Goal: Task Accomplishment & Management: Complete application form

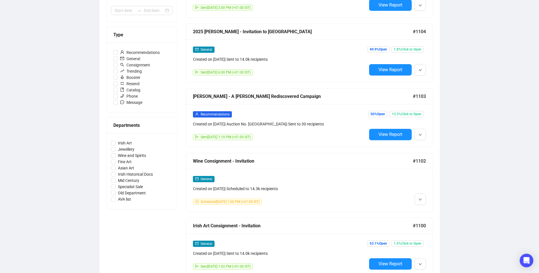
scroll to position [114, 0]
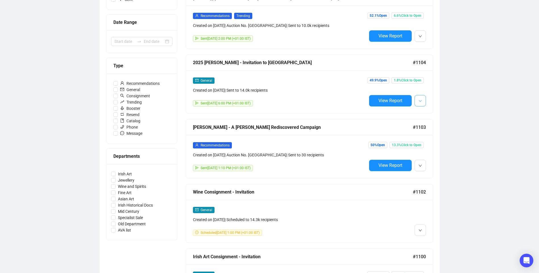
click at [419, 103] on span "button" at bounding box center [419, 100] width 3 height 7
click at [426, 130] on span "Duplicate" at bounding box center [434, 131] width 16 height 5
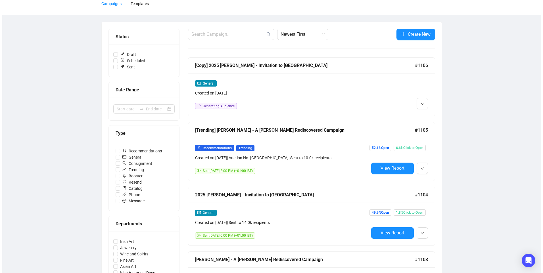
scroll to position [0, 0]
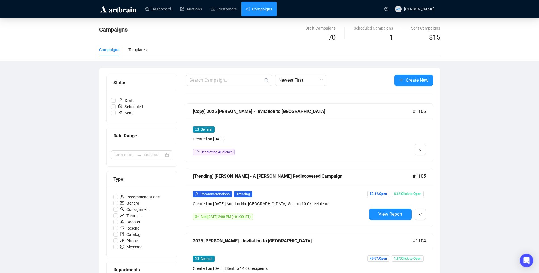
click at [284, 148] on div "General Created on [DATE] Generating Audience" at bounding box center [280, 140] width 174 height 29
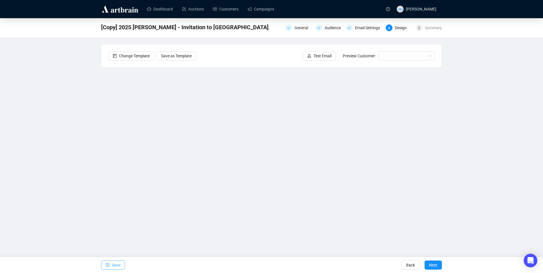
click at [118, 266] on span "Save" at bounding box center [116, 265] width 9 height 16
click at [298, 31] on div "General" at bounding box center [302, 27] width 17 height 7
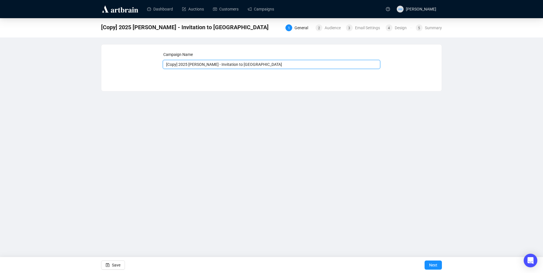
drag, startPoint x: 263, startPoint y: 65, endPoint x: 102, endPoint y: 51, distance: 161.9
click at [102, 51] on div "Campaign Name [Copy] 2025 [PERSON_NAME] - Invitation to Consign Save Next" at bounding box center [271, 64] width 340 height 38
type input "R [PERSON_NAME] Dont Foget"
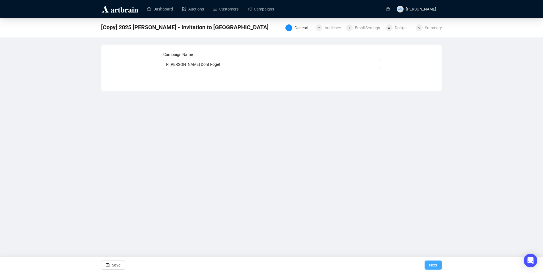
click at [430, 267] on span "Next" at bounding box center [433, 265] width 8 height 16
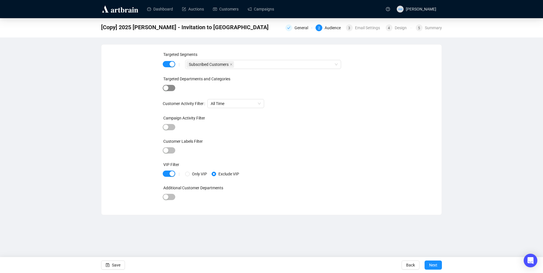
click at [168, 88] on div "button" at bounding box center [165, 87] width 5 height 5
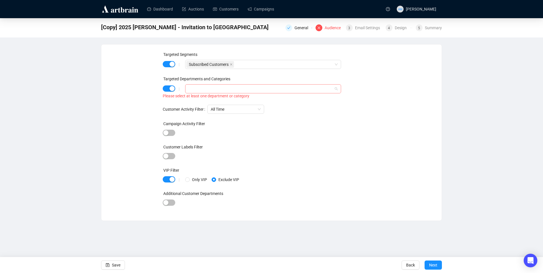
click at [212, 90] on div at bounding box center [260, 89] width 148 height 8
click at [191, 101] on icon "caret-down" at bounding box center [189, 100] width 3 height 3
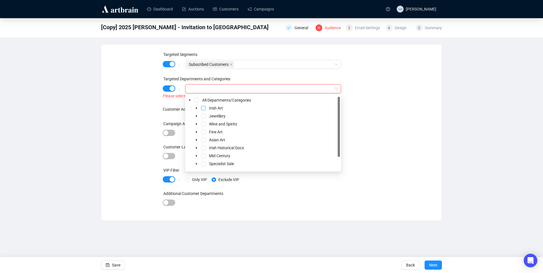
click at [201, 108] on span "Select Irish Art" at bounding box center [203, 108] width 5 height 5
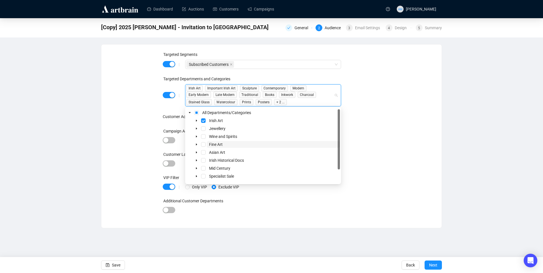
click at [208, 146] on span "Fine Art" at bounding box center [273, 144] width 133 height 7
click at [408, 224] on div "Targeted Segments | Subscribed Customers Targeted Departments and Categories | …" at bounding box center [271, 136] width 340 height 183
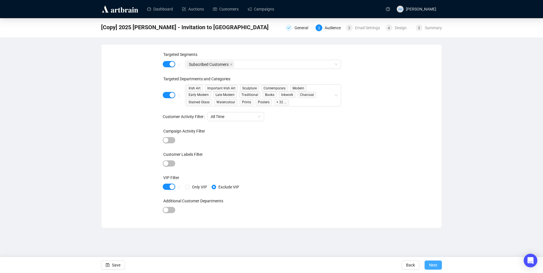
click at [436, 264] on span "Next" at bounding box center [433, 265] width 8 height 16
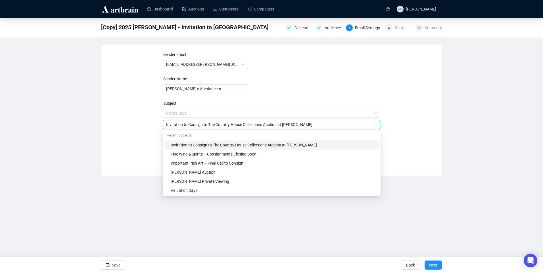
drag, startPoint x: 306, startPoint y: 114, endPoint x: 103, endPoint y: 108, distance: 203.7
click at [103, 108] on div "Sender Email [EMAIL_ADDRESS][PERSON_NAME][DOMAIN_NAME] Sender Name [PERSON_NAME…" at bounding box center [271, 106] width 340 height 123
click at [125, 102] on div "Sender Email [EMAIL_ADDRESS][PERSON_NAME][DOMAIN_NAME] Sender Name [PERSON_NAME…" at bounding box center [271, 105] width 327 height 109
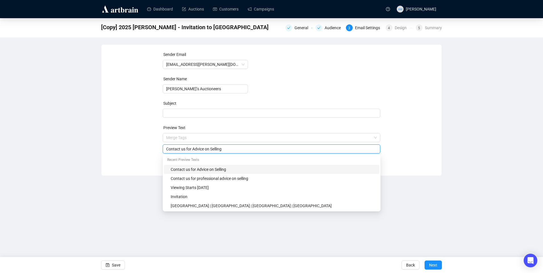
drag, startPoint x: 229, startPoint y: 150, endPoint x: 91, endPoint y: 137, distance: 139.2
click at [91, 137] on div "[Copy] 2025 [PERSON_NAME] - Invitation to Consign General Audience 3 Email Sett…" at bounding box center [271, 97] width 543 height 158
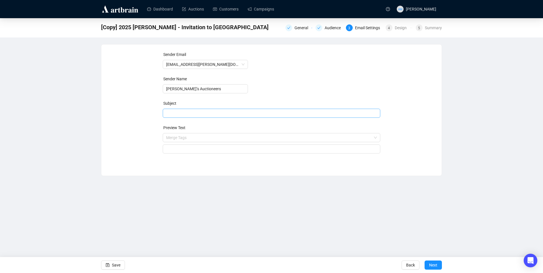
click at [172, 113] on span at bounding box center [272, 113] width 218 height 5
drag, startPoint x: 172, startPoint y: 113, endPoint x: 146, endPoint y: 119, distance: 26.6
click at [144, 119] on div "Sender Email [EMAIL_ADDRESS][PERSON_NAME][DOMAIN_NAME] Sender Name [PERSON_NAME…" at bounding box center [271, 105] width 327 height 109
click at [173, 112] on input "search" at bounding box center [269, 113] width 206 height 9
drag, startPoint x: 173, startPoint y: 112, endPoint x: 166, endPoint y: 126, distance: 16.1
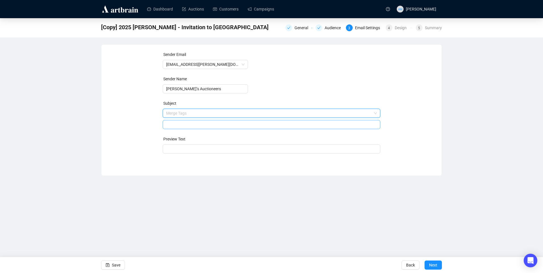
click at [166, 126] on div at bounding box center [272, 124] width 218 height 9
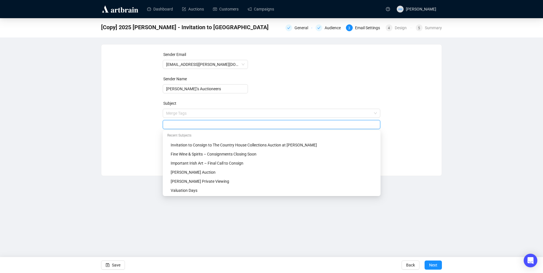
paste input "Don't Forget to Bid! - Auction [DATE]"
type input "Don't Forget to Bid! - Auction [DATE]"
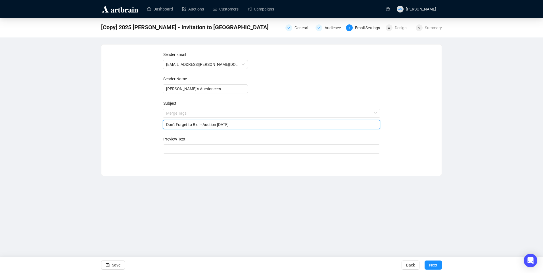
click at [112, 148] on div "Sender Email [EMAIL_ADDRESS][PERSON_NAME][DOMAIN_NAME] Sender Name [PERSON_NAME…" at bounding box center [271, 105] width 327 height 109
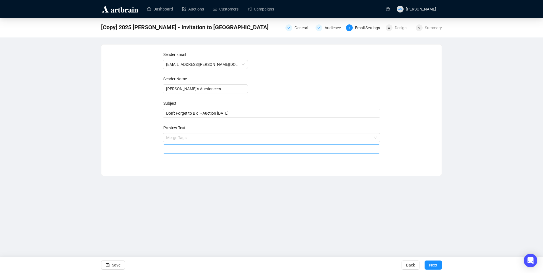
click at [187, 149] on input "search" at bounding box center [271, 149] width 211 height 9
click at [202, 152] on div "[PERSON_NAME] -" at bounding box center [272, 149] width 218 height 9
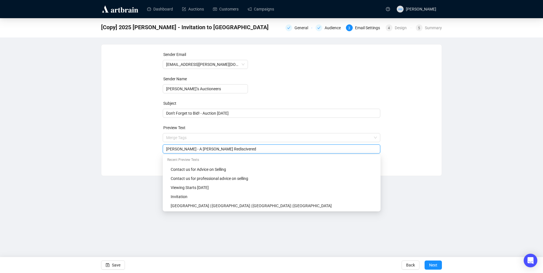
click at [217, 149] on input "[PERSON_NAME] - A [PERSON_NAME] Rediscivered" at bounding box center [271, 149] width 211 height 6
type input "[PERSON_NAME] - A [PERSON_NAME] Rediscovered"
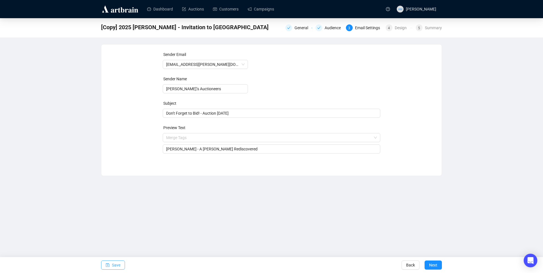
click at [124, 264] on button "Save" at bounding box center [113, 265] width 24 height 9
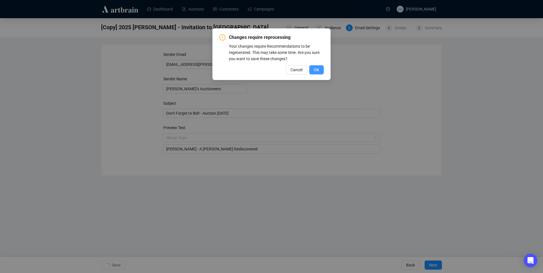
click at [319, 70] on button "OK" at bounding box center [316, 69] width 14 height 9
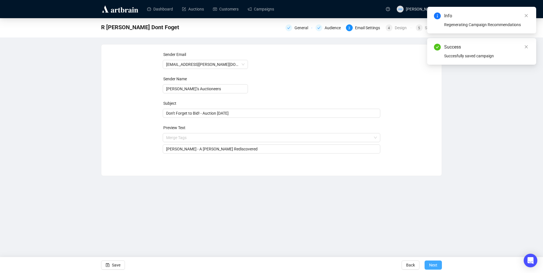
click at [432, 267] on span "Next" at bounding box center [433, 265] width 8 height 16
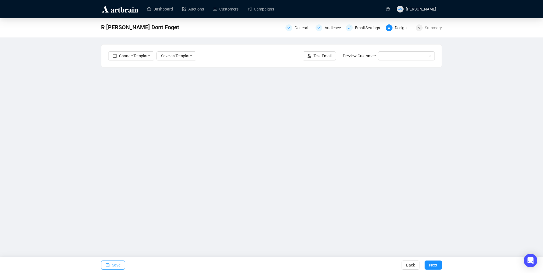
click at [115, 266] on span "Save" at bounding box center [116, 265] width 9 height 16
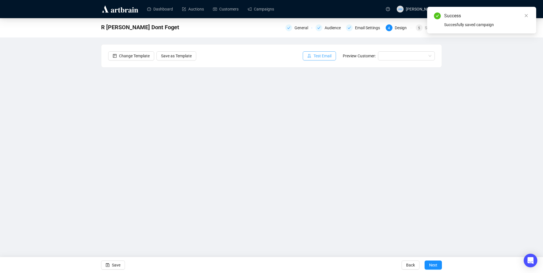
click at [322, 55] on span "Test Email" at bounding box center [322, 56] width 18 height 6
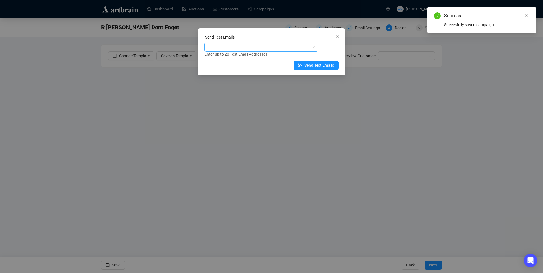
click at [215, 46] on div at bounding box center [258, 47] width 105 height 8
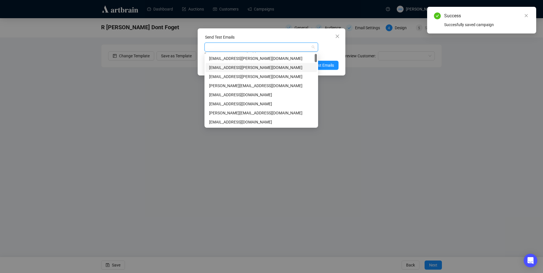
click at [216, 69] on div "[EMAIL_ADDRESS][PERSON_NAME][DOMAIN_NAME]" at bounding box center [261, 67] width 104 height 6
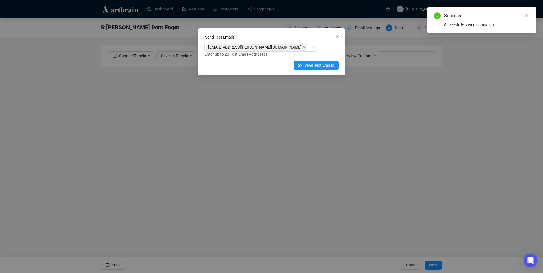
click at [297, 32] on div "Send Test Emails [EMAIL_ADDRESS][PERSON_NAME][DOMAIN_NAME] Enter up to 20 Test …" at bounding box center [272, 51] width 148 height 47
click at [312, 65] on span "Send Test Emails" at bounding box center [319, 65] width 30 height 6
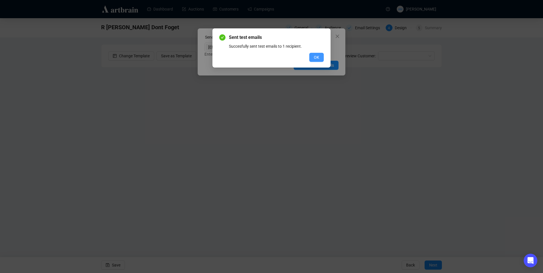
click at [317, 54] on span "OK" at bounding box center [316, 57] width 5 height 6
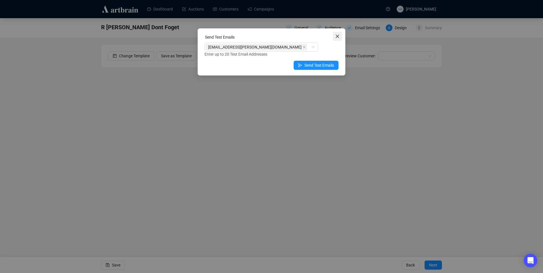
click at [338, 35] on icon "close" at bounding box center [337, 36] width 5 height 5
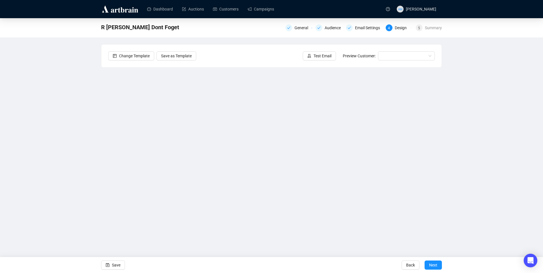
click at [328, 53] on span "Test Email" at bounding box center [322, 56] width 18 height 6
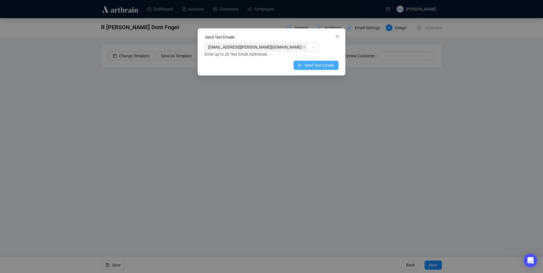
click at [301, 66] on icon "send" at bounding box center [300, 65] width 4 height 4
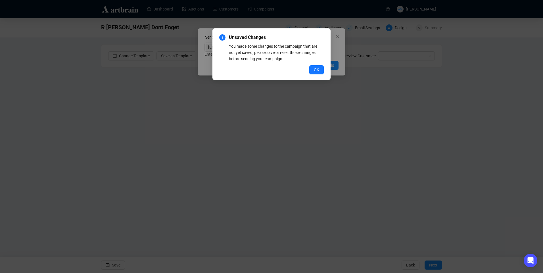
click at [312, 73] on button "OK" at bounding box center [316, 69] width 14 height 9
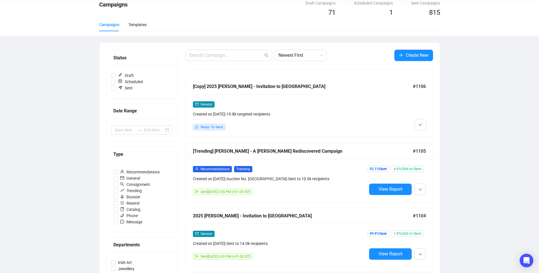
scroll to position [85, 0]
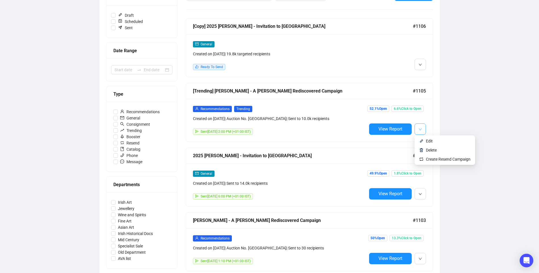
click at [420, 131] on icon "down" at bounding box center [419, 129] width 3 height 3
click at [428, 142] on span "Edit" at bounding box center [429, 141] width 7 height 5
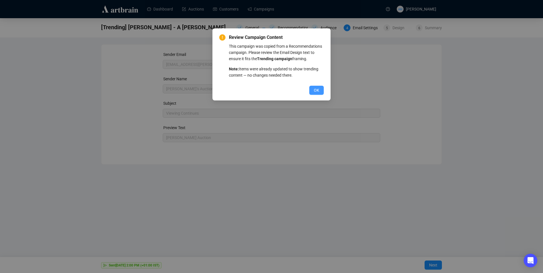
click at [316, 90] on span "OK" at bounding box center [316, 90] width 5 height 6
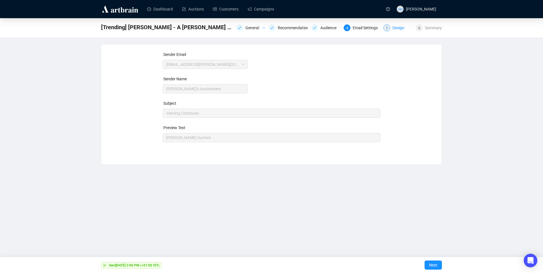
click at [394, 26] on div "Design" at bounding box center [399, 27] width 15 height 7
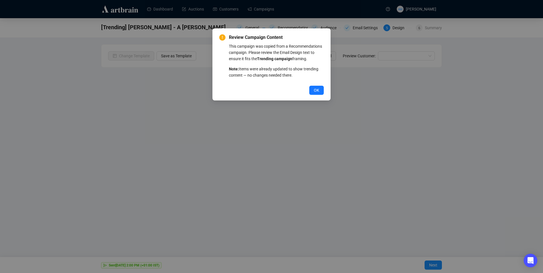
drag, startPoint x: 319, startPoint y: 88, endPoint x: 337, endPoint y: 88, distance: 17.6
click at [319, 88] on button "OK" at bounding box center [316, 90] width 14 height 9
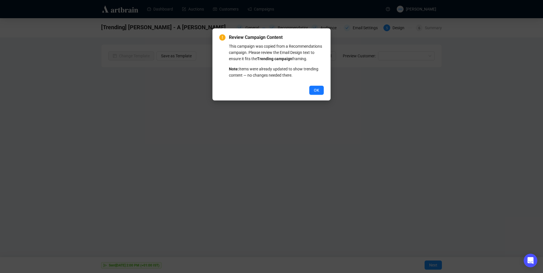
drag, startPoint x: 316, startPoint y: 91, endPoint x: 303, endPoint y: 85, distance: 14.6
click at [317, 91] on span "OK" at bounding box center [316, 90] width 5 height 6
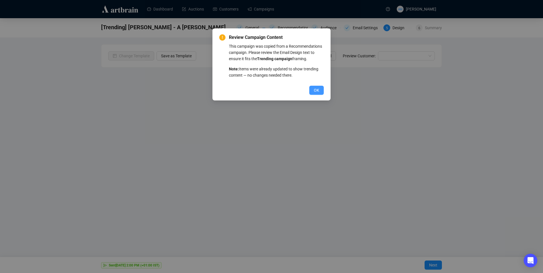
click at [322, 89] on button "OK" at bounding box center [316, 90] width 14 height 9
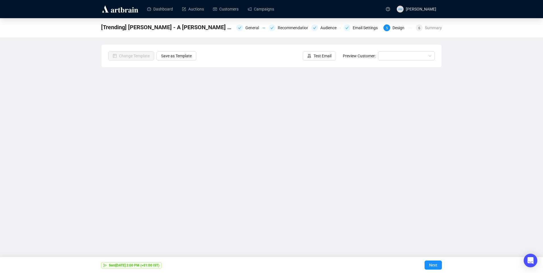
click at [108, 5] on img at bounding box center [120, 9] width 38 height 9
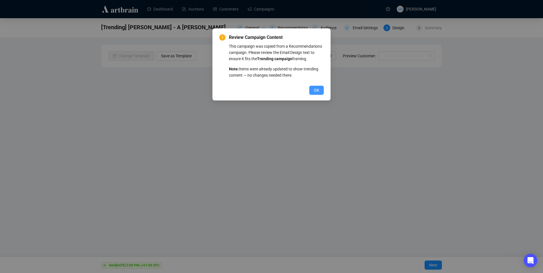
click at [314, 92] on span "OK" at bounding box center [316, 90] width 5 height 6
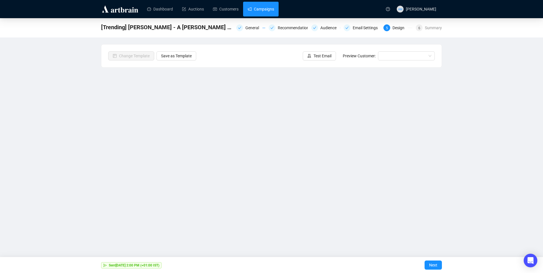
click at [265, 9] on link "Campaigns" at bounding box center [261, 9] width 26 height 15
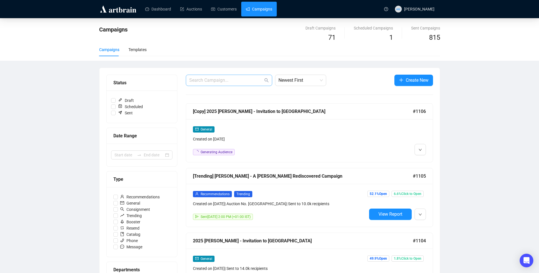
click at [247, 84] on span at bounding box center [229, 80] width 86 height 11
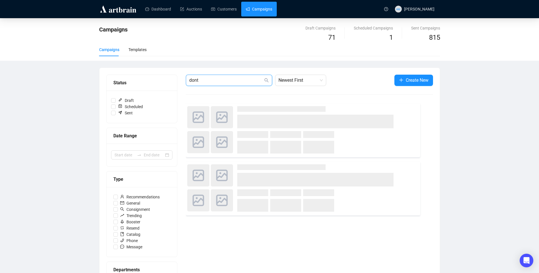
type input "dont"
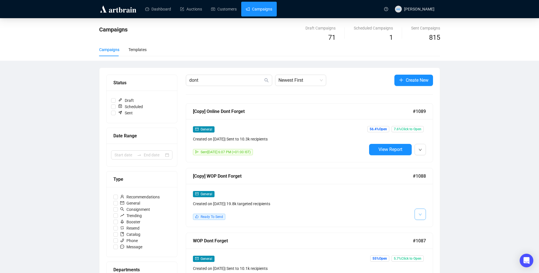
click at [417, 213] on button "button" at bounding box center [419, 214] width 11 height 11
click at [424, 227] on li "Edit" at bounding box center [430, 226] width 30 height 9
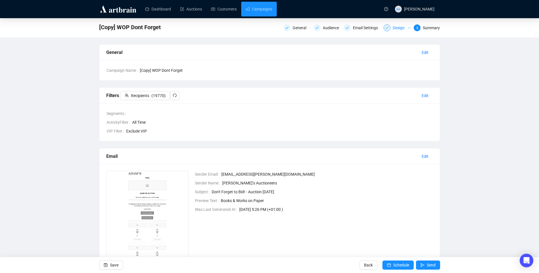
click at [394, 28] on div "Design" at bounding box center [399, 27] width 15 height 7
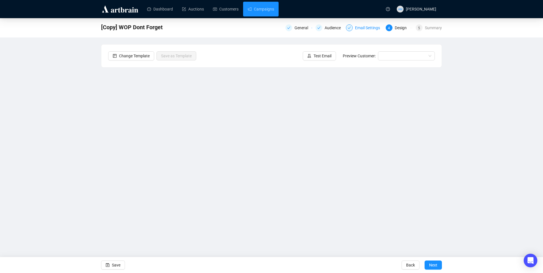
drag, startPoint x: 332, startPoint y: 28, endPoint x: 353, endPoint y: 28, distance: 20.7
click at [332, 28] on div "Audience" at bounding box center [335, 27] width 20 height 7
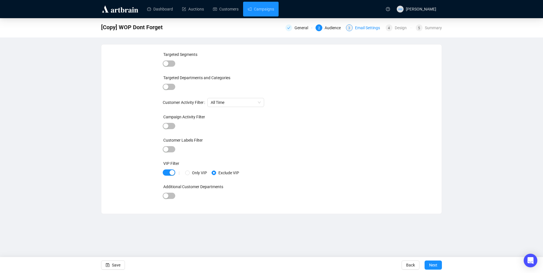
click at [363, 28] on div "Email Settings" at bounding box center [369, 27] width 28 height 7
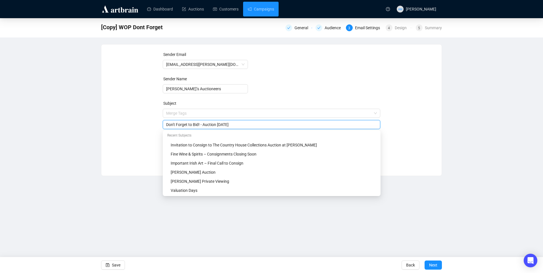
drag, startPoint x: 233, startPoint y: 114, endPoint x: 173, endPoint y: 129, distance: 61.4
click at [154, 117] on div "Sender Email info@adams.ie Sender Name Adam’s Auctioneers Subject Merge Tags Do…" at bounding box center [271, 105] width 327 height 109
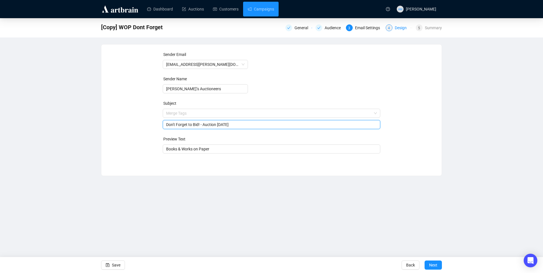
click at [402, 27] on div "Design" at bounding box center [402, 27] width 15 height 7
